Goal: Navigation & Orientation: Find specific page/section

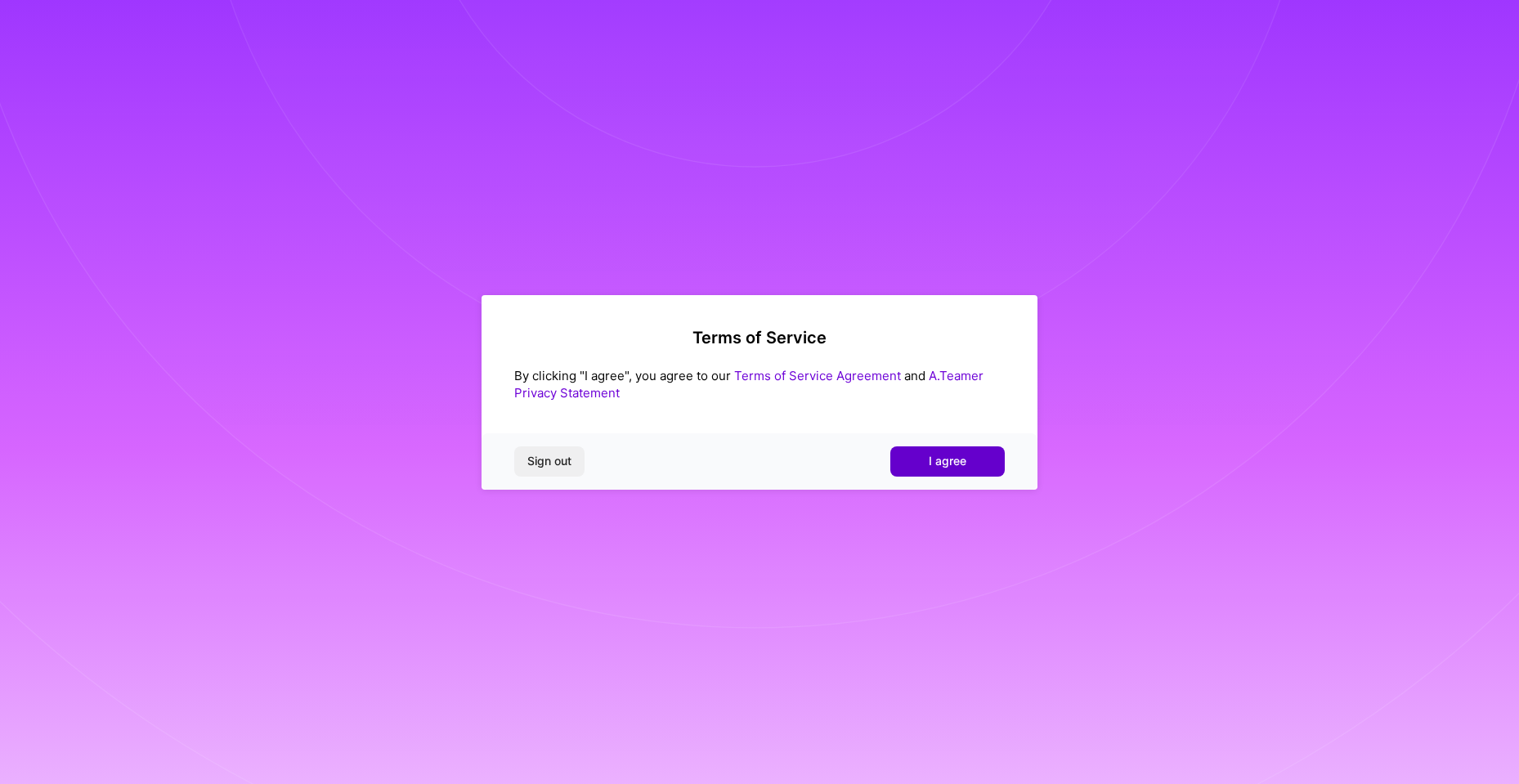
click at [971, 451] on button "I agree" at bounding box center [948, 461] width 115 height 29
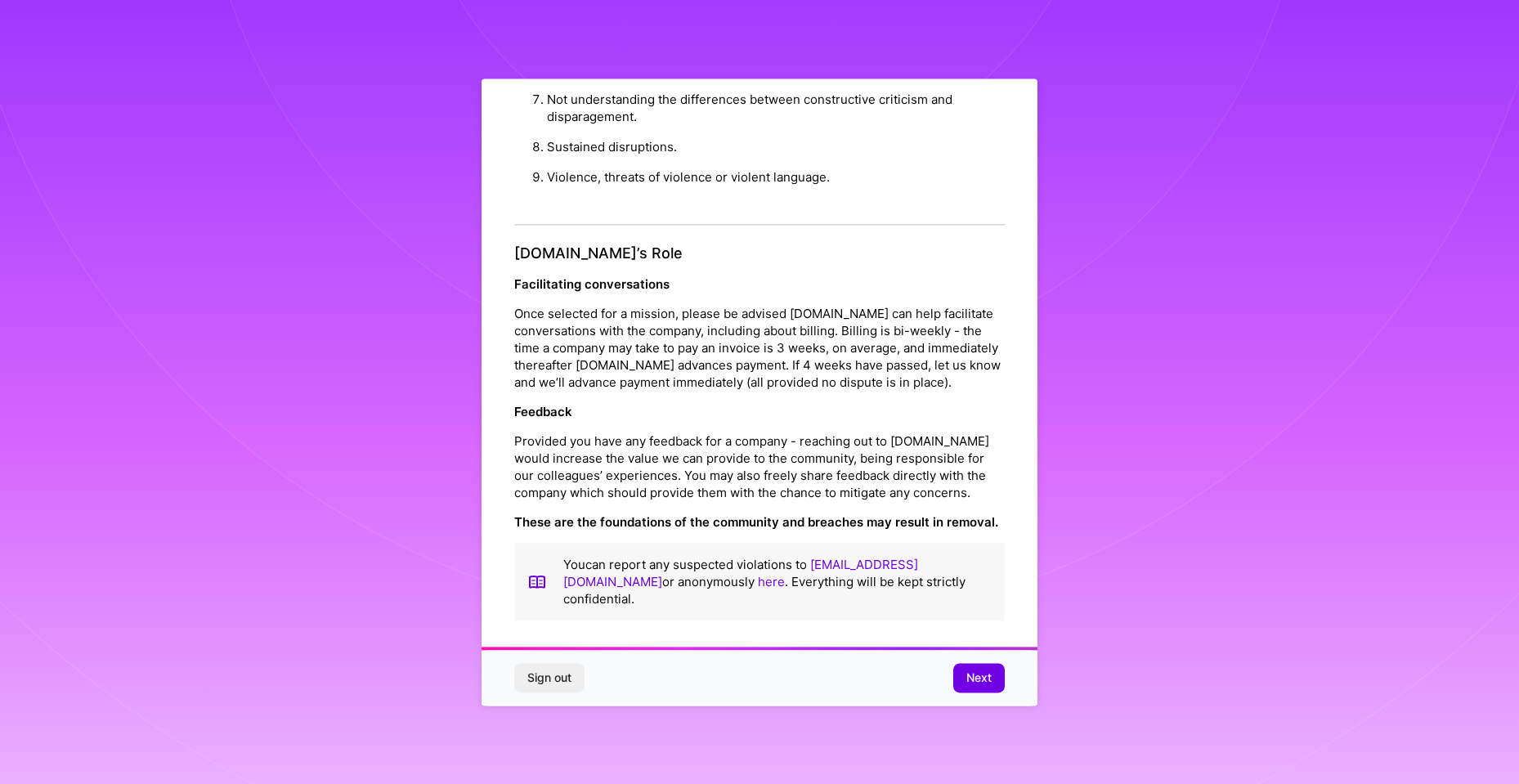
scroll to position [10, 0]
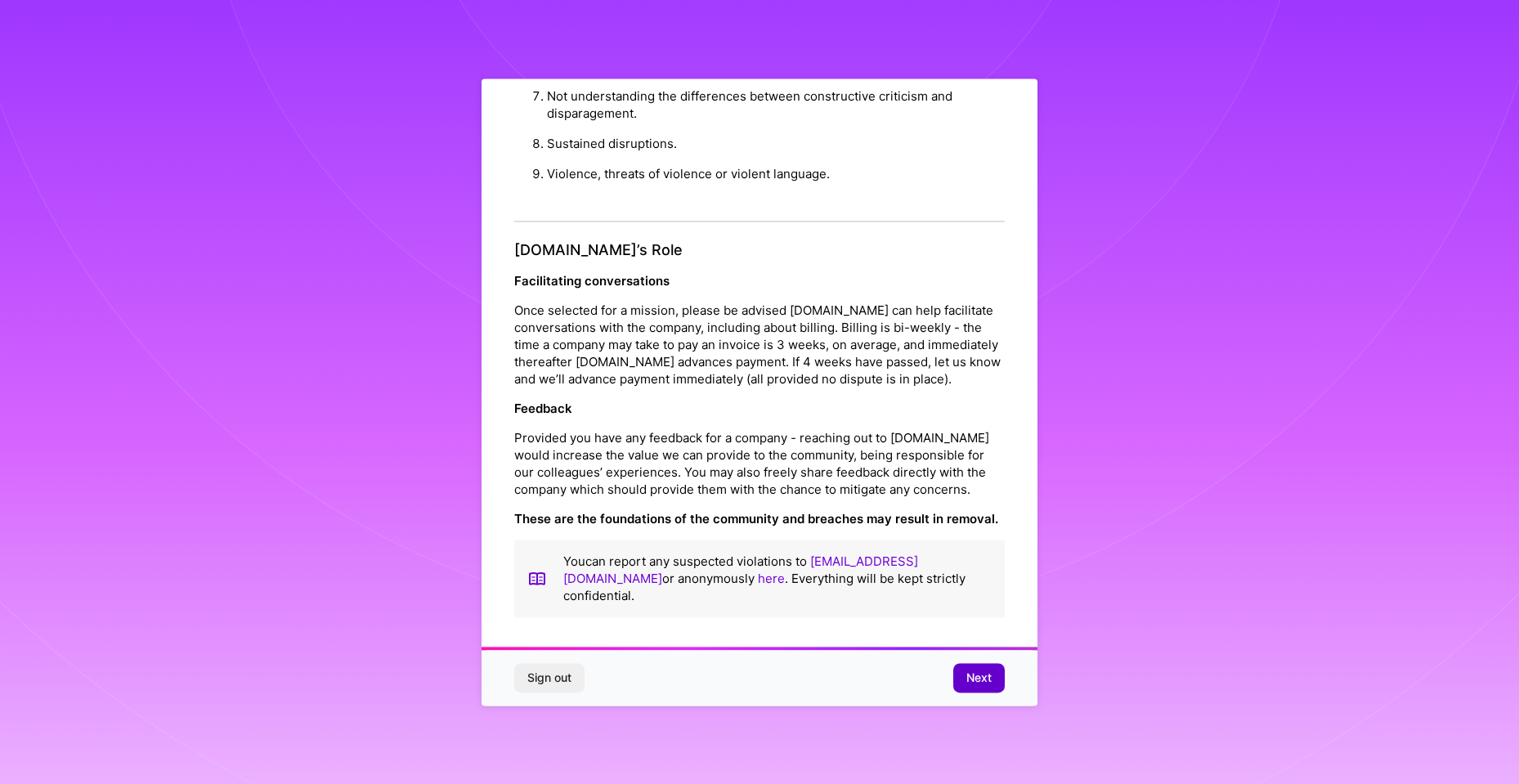
click at [968, 677] on span "Next" at bounding box center [979, 677] width 25 height 16
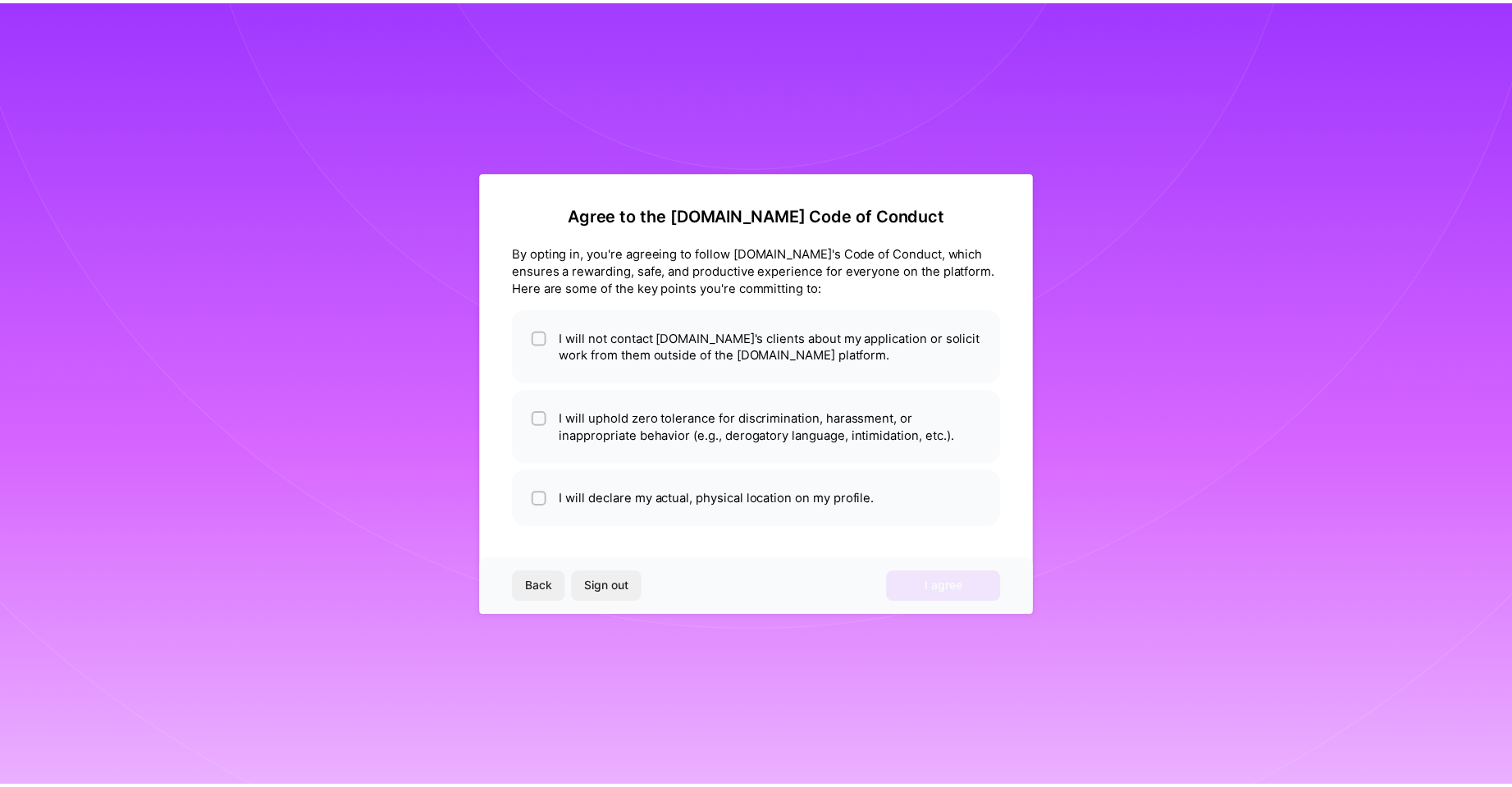
scroll to position [0, 0]
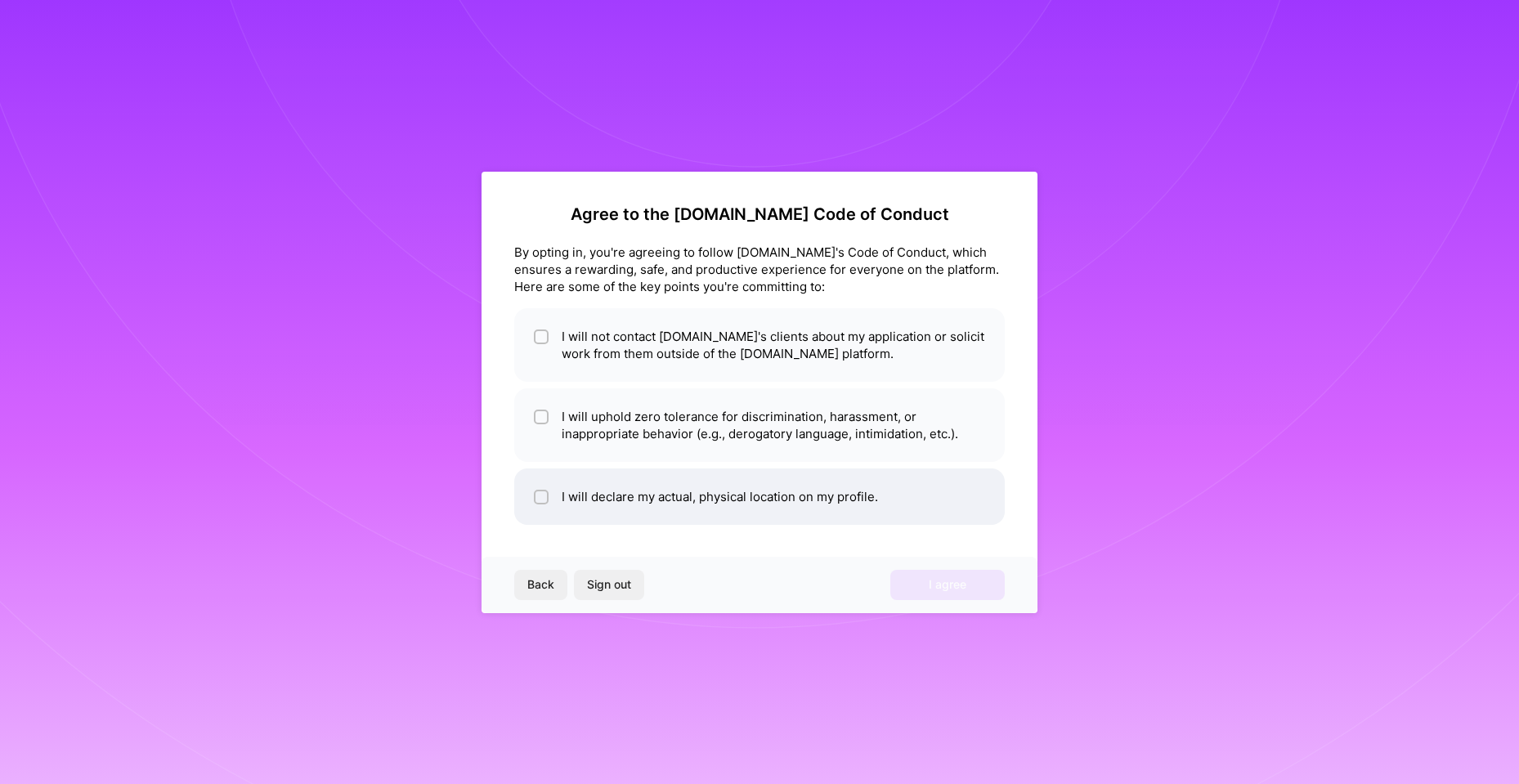
click at [554, 495] on li "I will declare my actual, physical location on my profile." at bounding box center [759, 496] width 490 height 56
checkbox input "true"
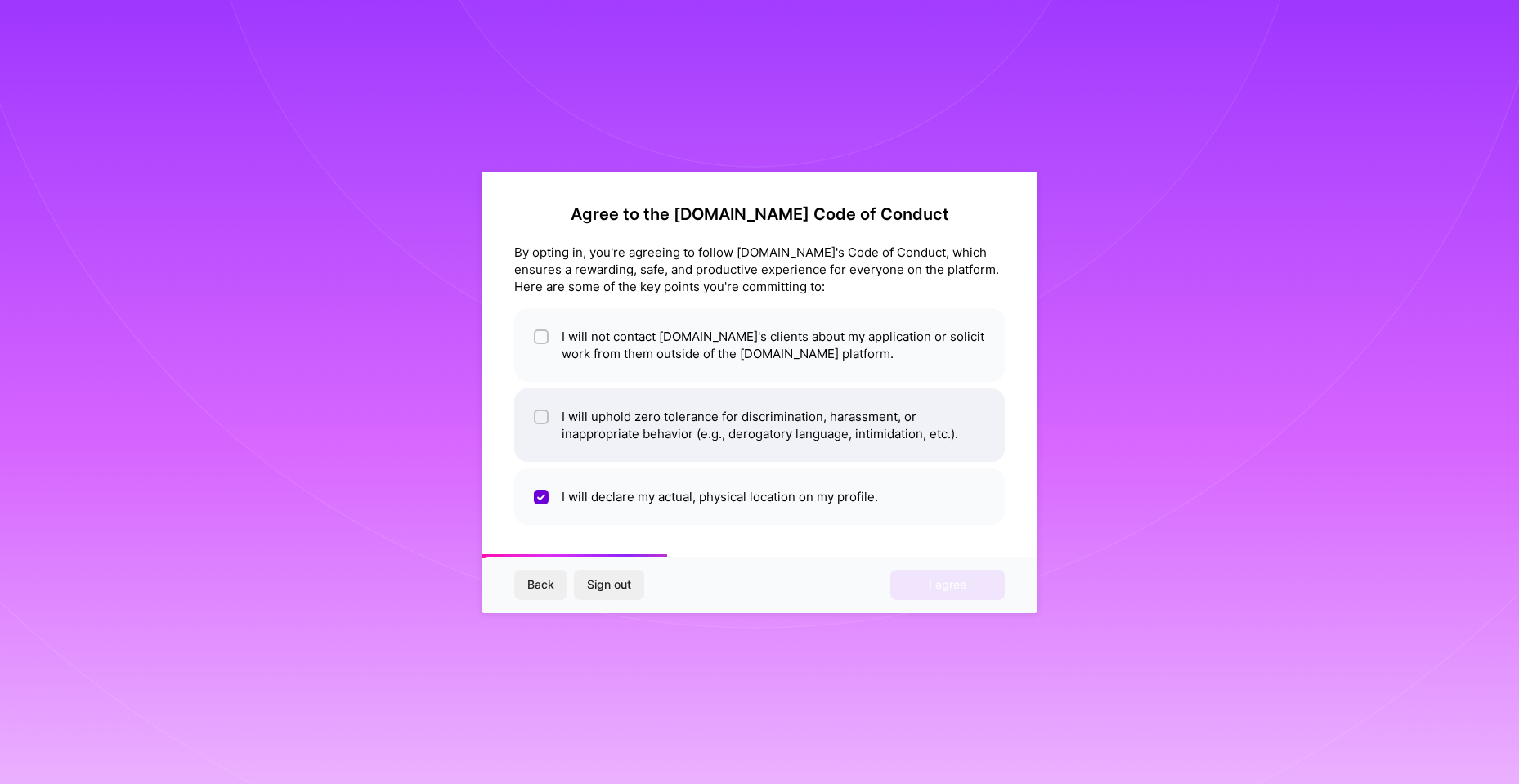
click at [543, 413] on input "checkbox" at bounding box center [543, 418] width 12 height 12
checkbox input "true"
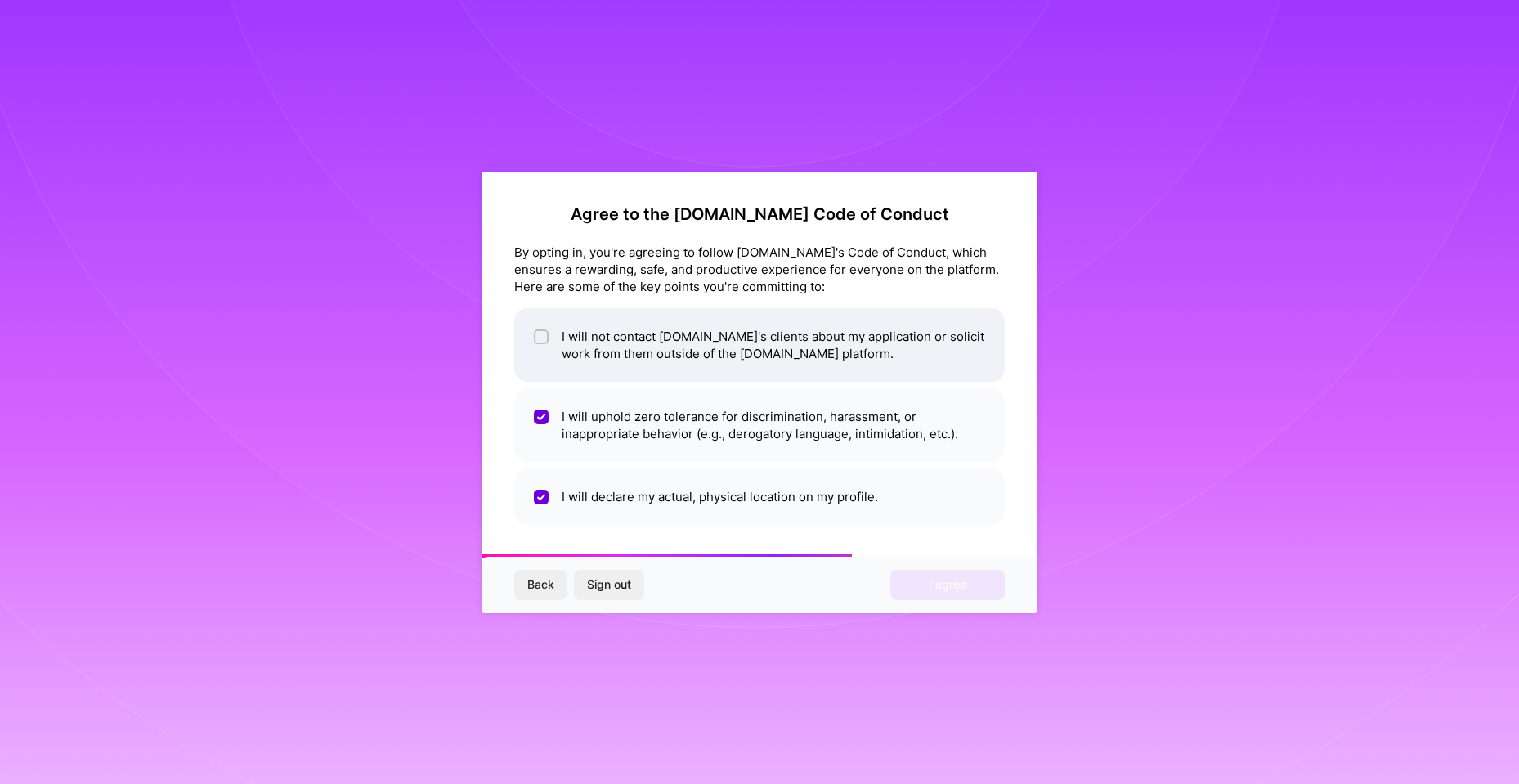
click at [536, 349] on span at bounding box center [541, 344] width 14 height 35
checkbox input "true"
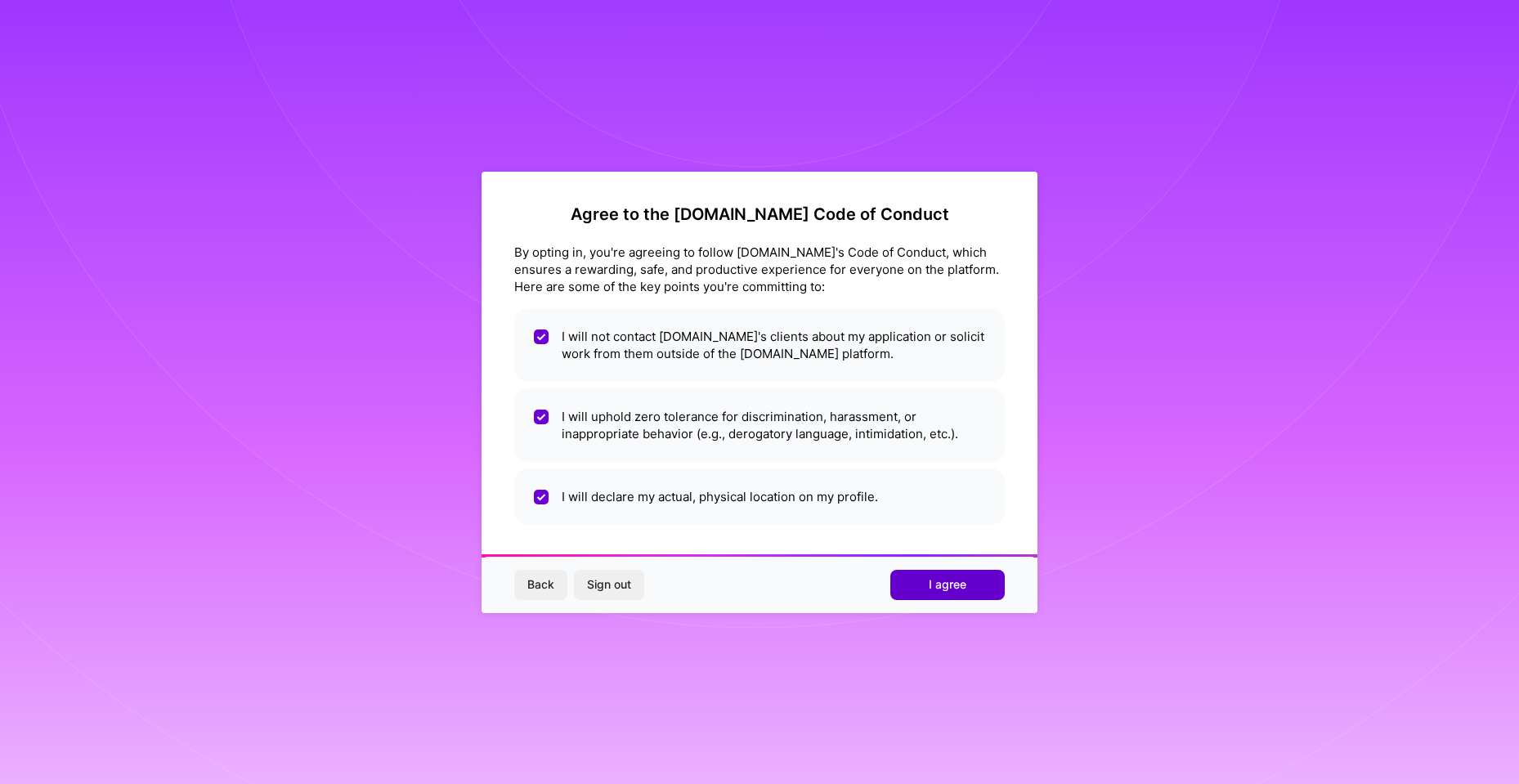
click at [945, 587] on span "I agree" at bounding box center [947, 584] width 38 height 16
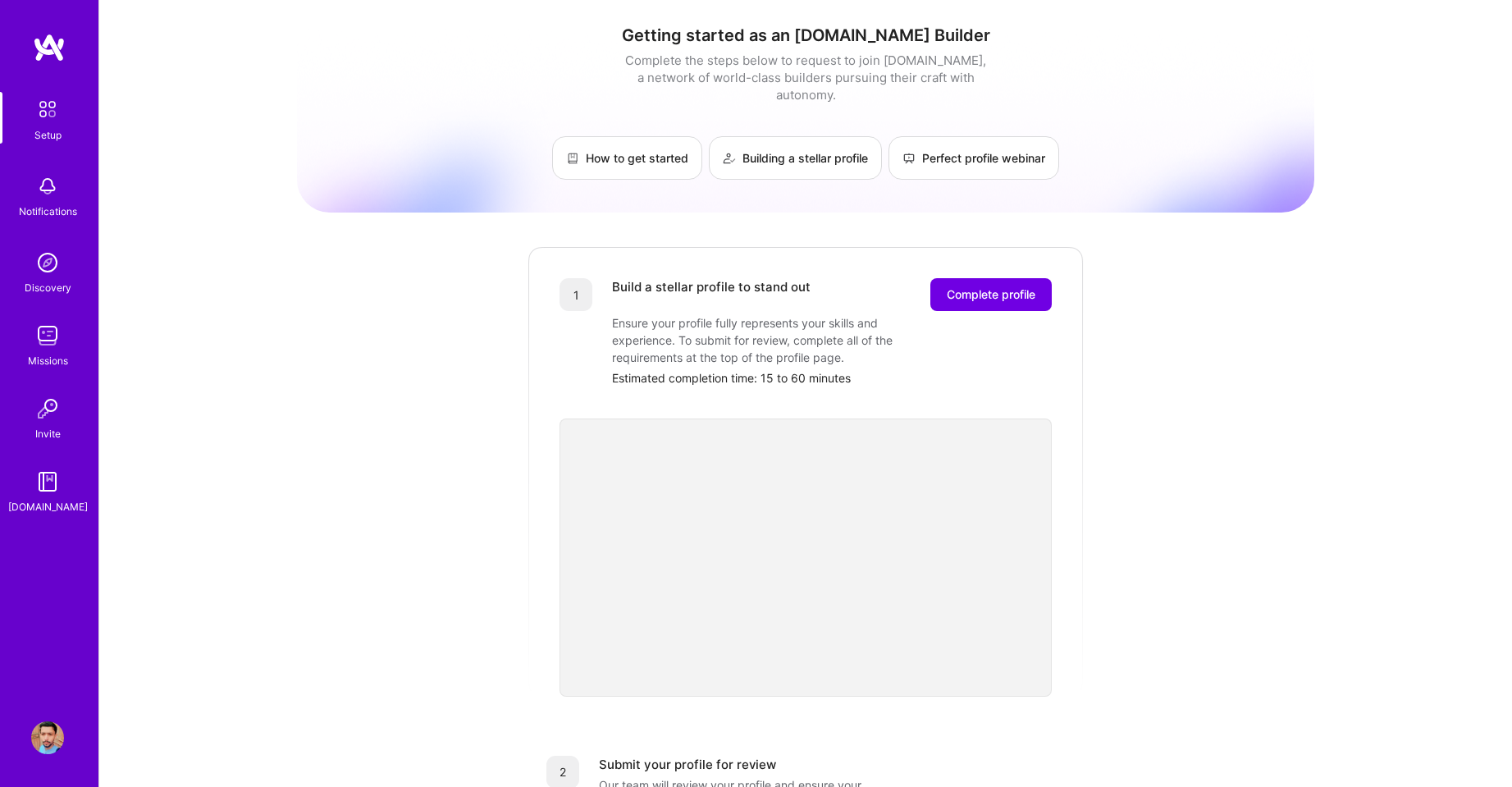
click at [50, 205] on div "Notifications" at bounding box center [47, 211] width 58 height 17
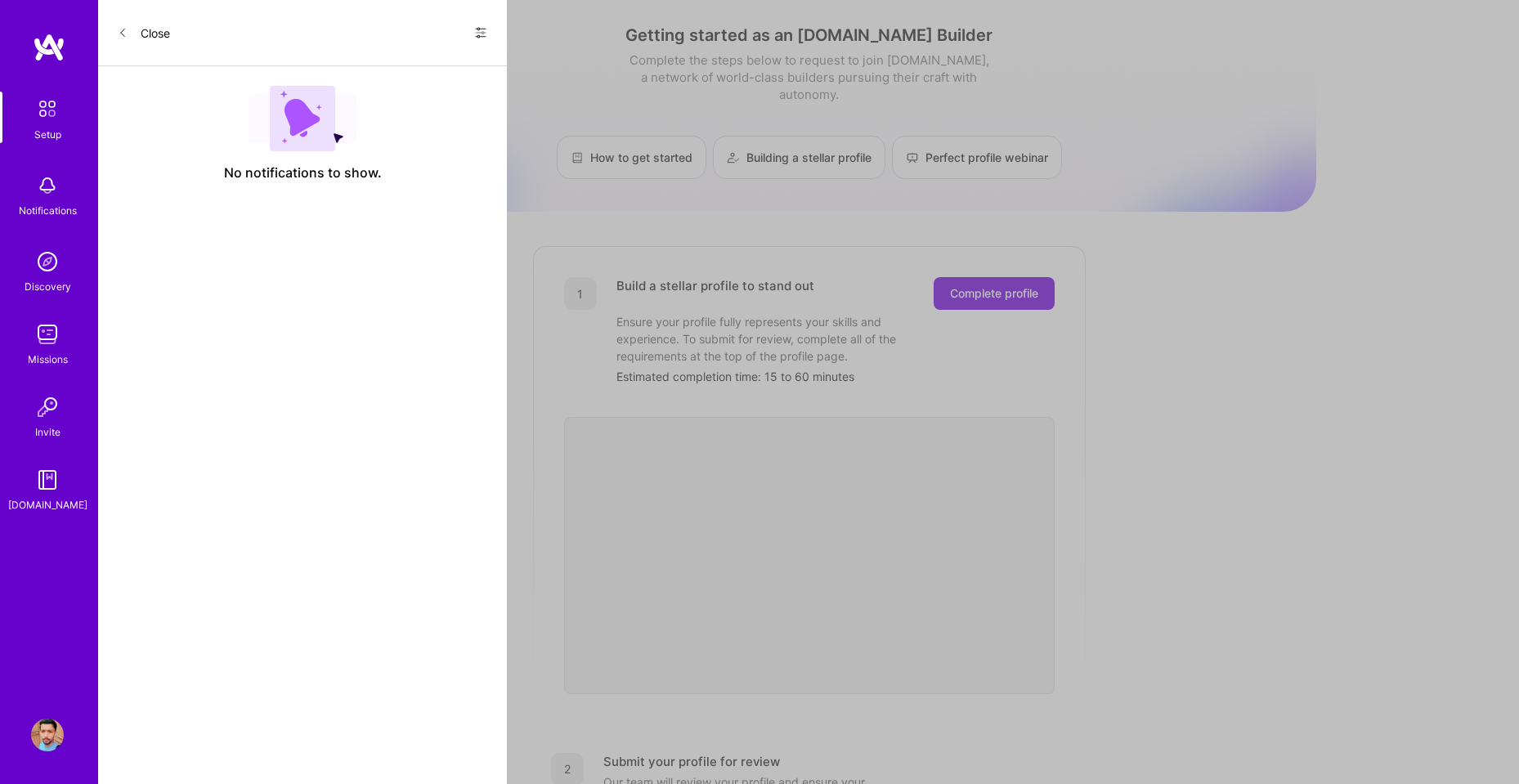
click at [142, 26] on button "Close" at bounding box center [144, 32] width 52 height 26
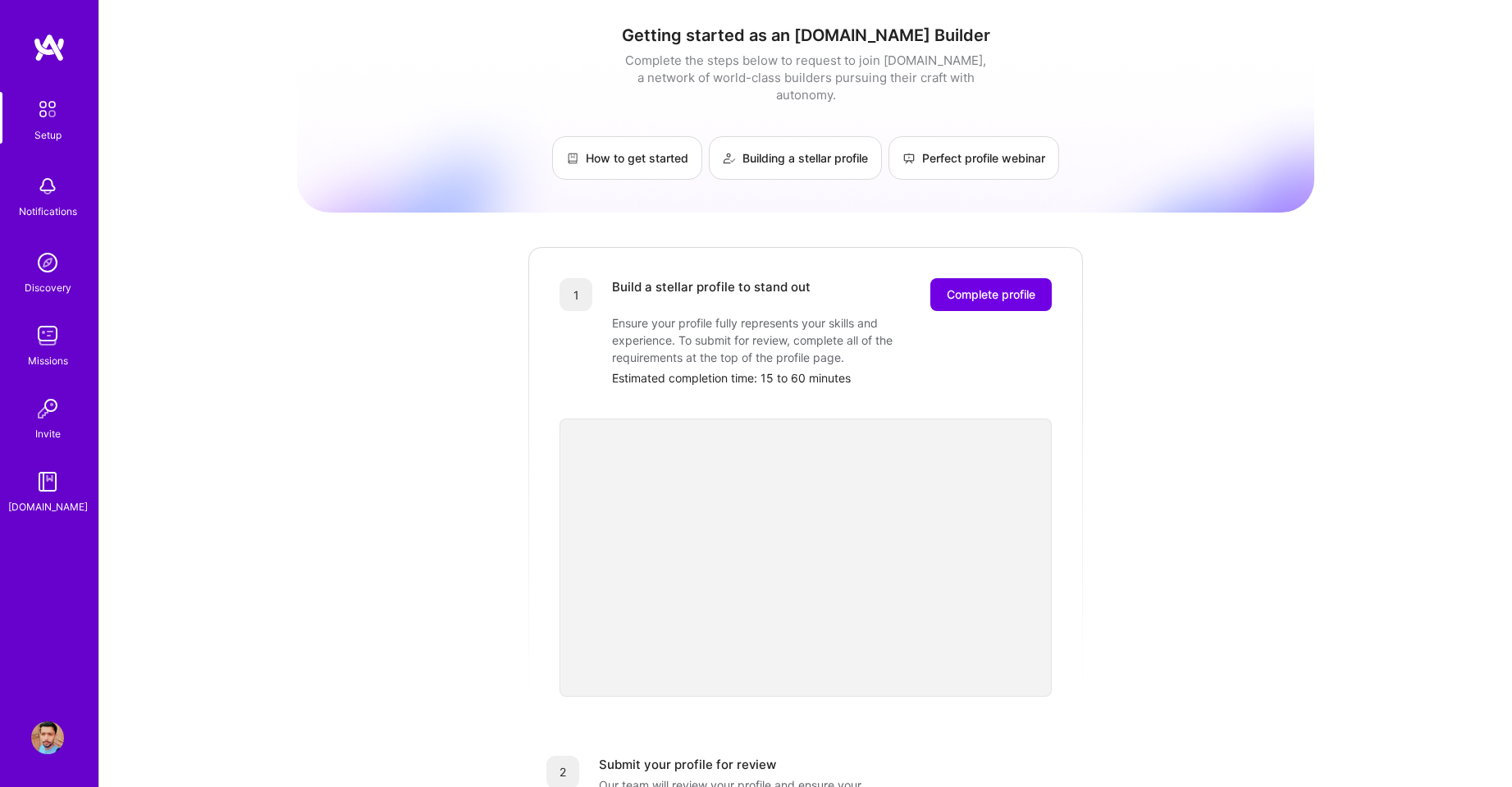
click at [42, 355] on div "Missions" at bounding box center [48, 360] width 41 height 17
